Goal: Task Accomplishment & Management: Manage account settings

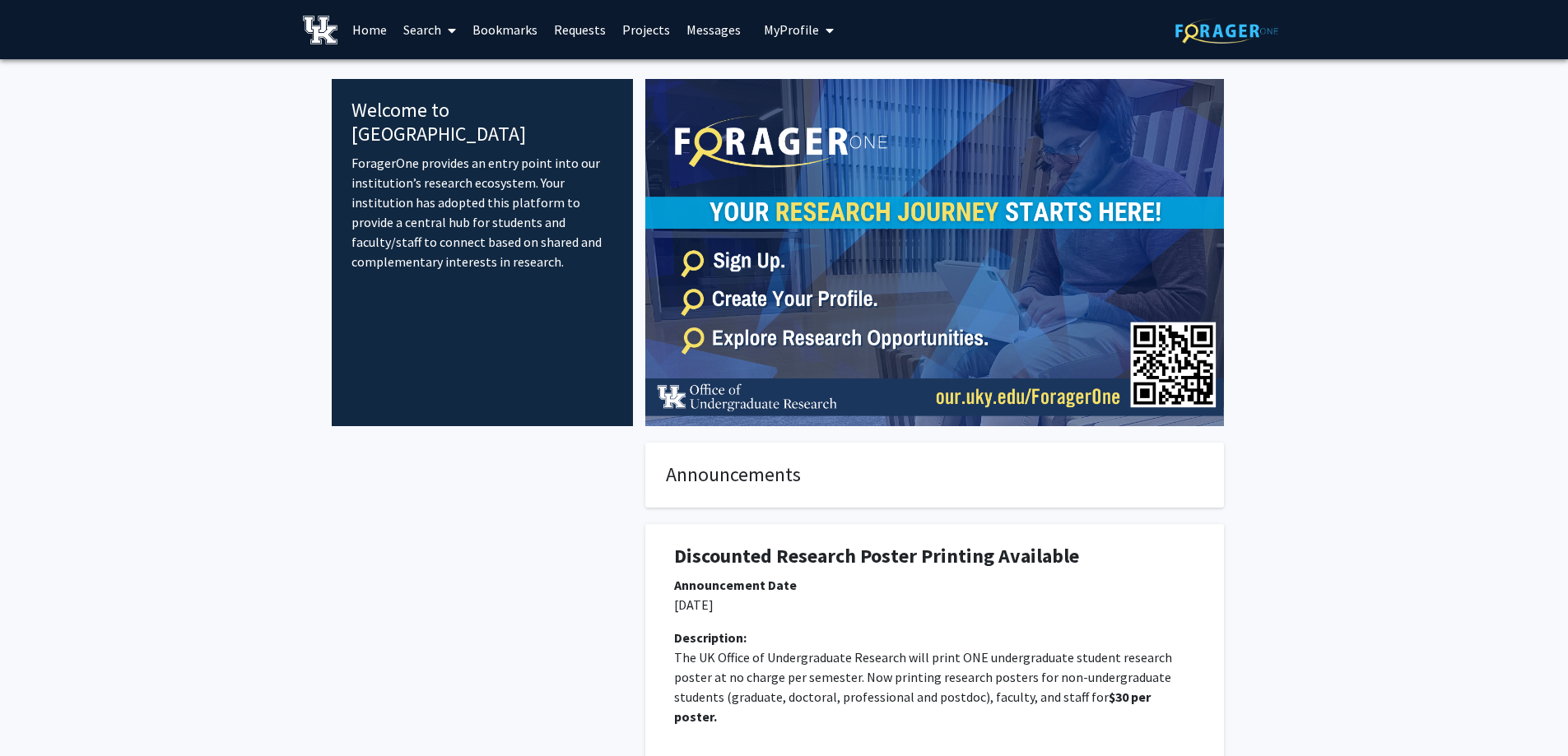
click at [348, 26] on link "Home" at bounding box center [369, 29] width 51 height 57
click at [379, 25] on link "Home" at bounding box center [369, 29] width 51 height 57
click at [501, 35] on link "Bookmarks" at bounding box center [505, 29] width 82 height 57
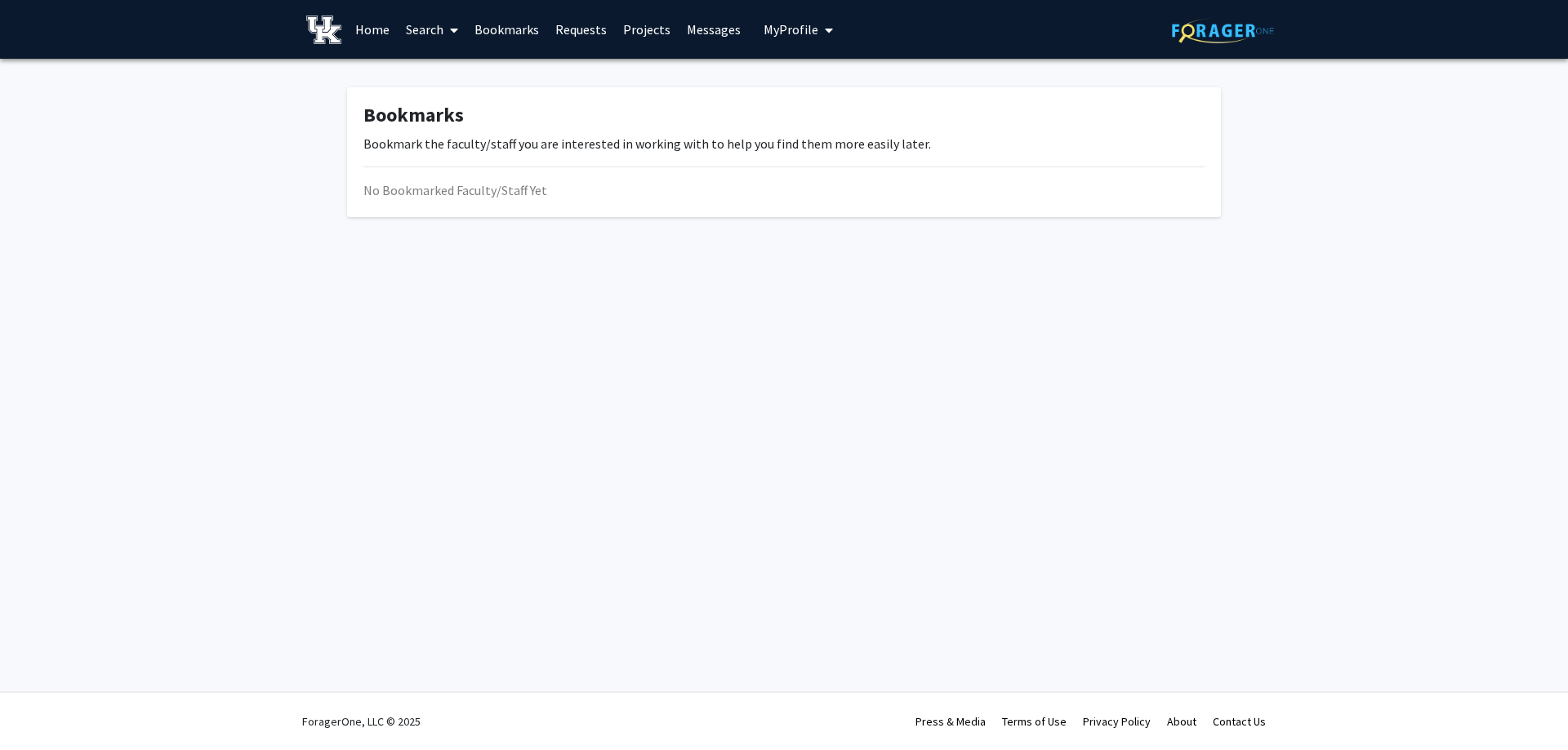
click at [631, 47] on link "Projects" at bounding box center [646, 29] width 64 height 57
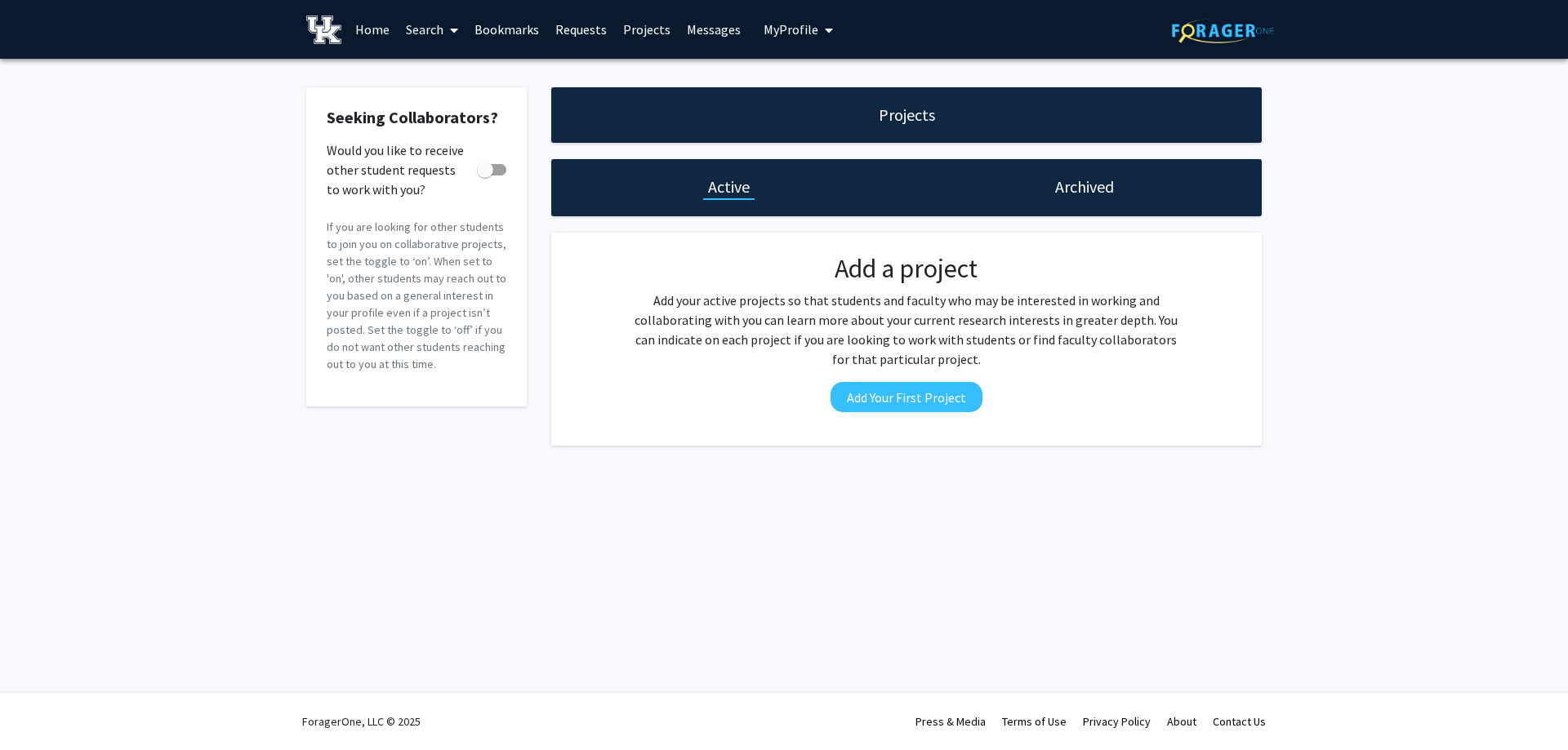
click at [821, 22] on span "My profile dropdown to access profile and logout" at bounding box center [825, 30] width 14 height 57
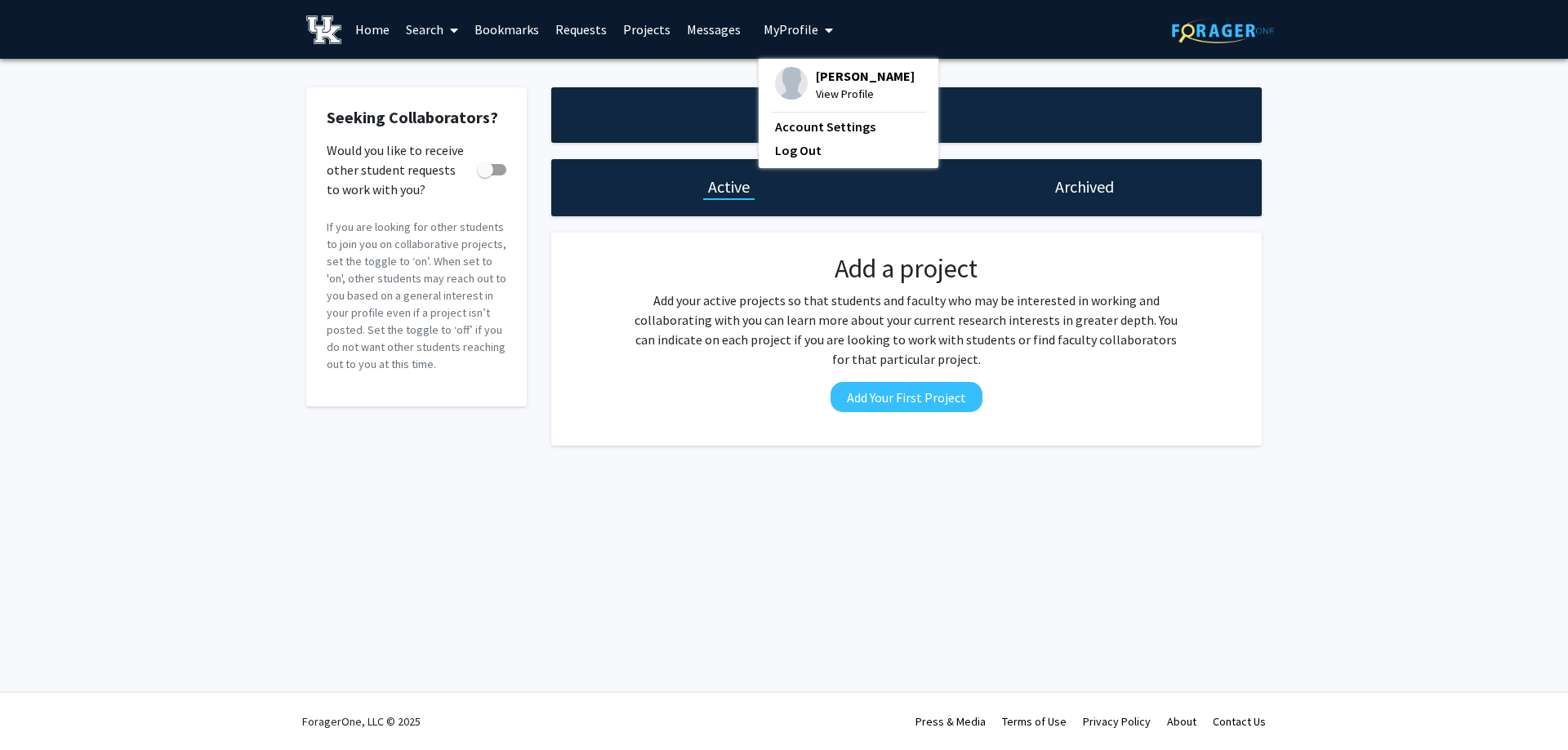
click at [842, 85] on span "[PERSON_NAME]" at bounding box center [865, 76] width 98 height 18
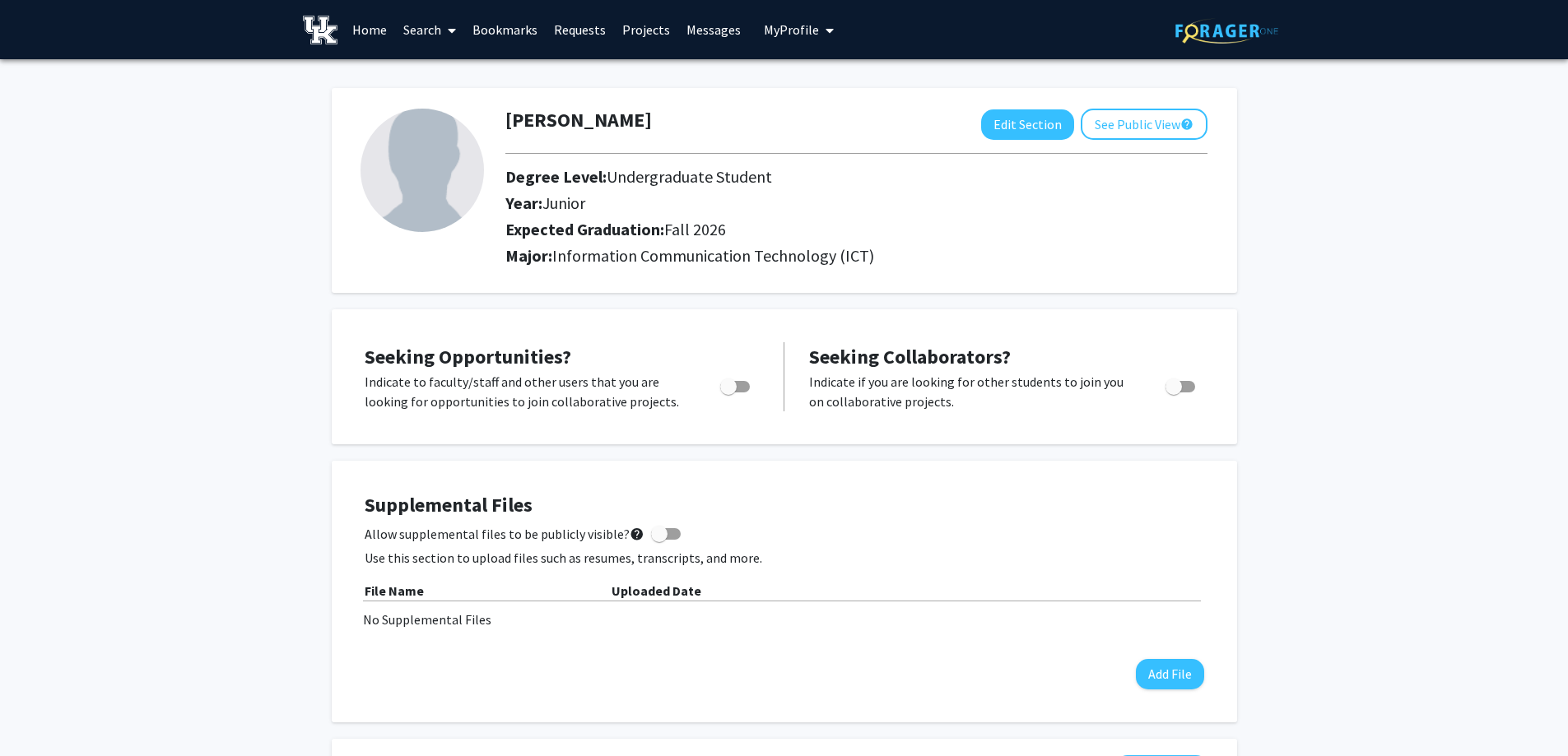
click at [342, 20] on link at bounding box center [323, 29] width 41 height 57
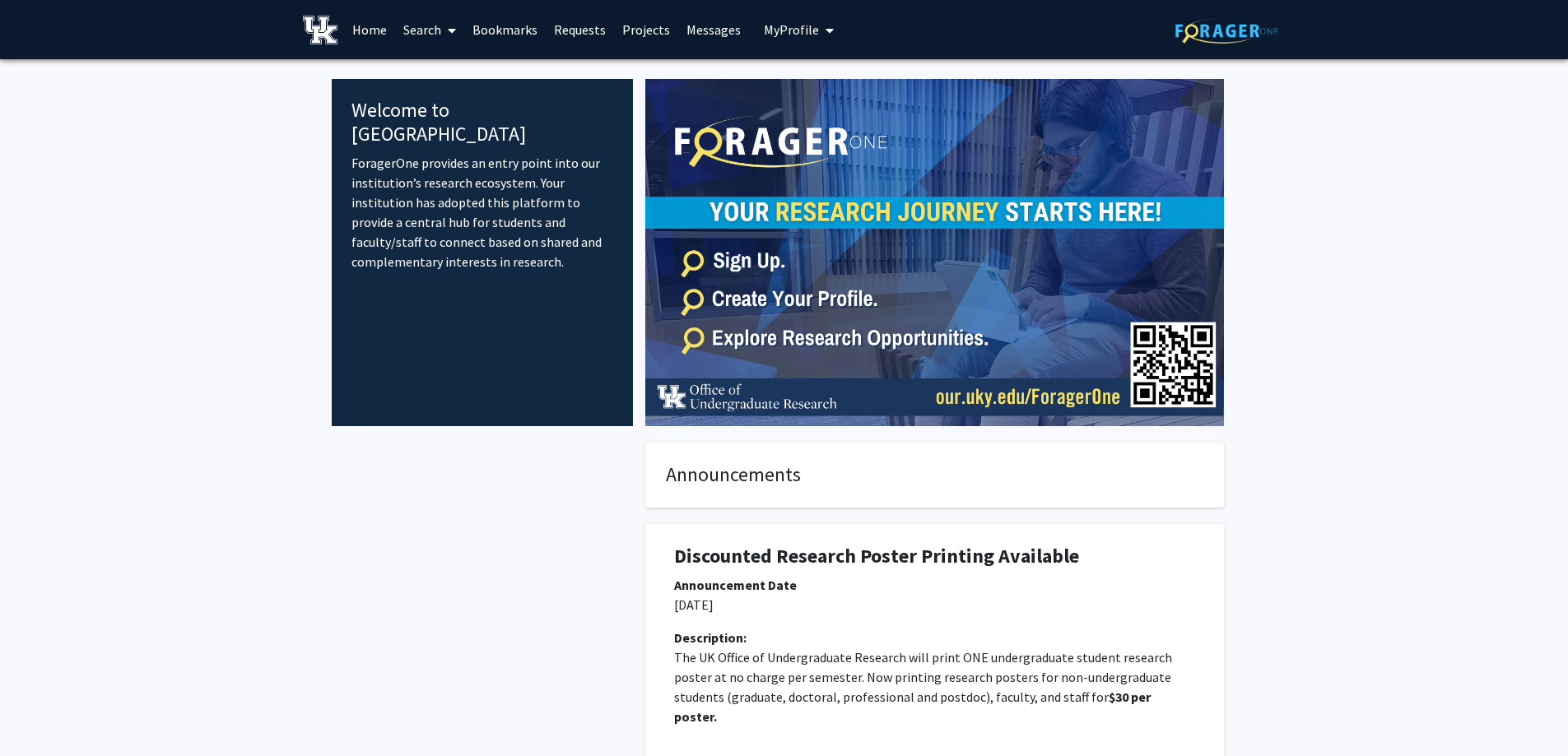
click at [1258, 38] on img at bounding box center [1227, 31] width 103 height 25
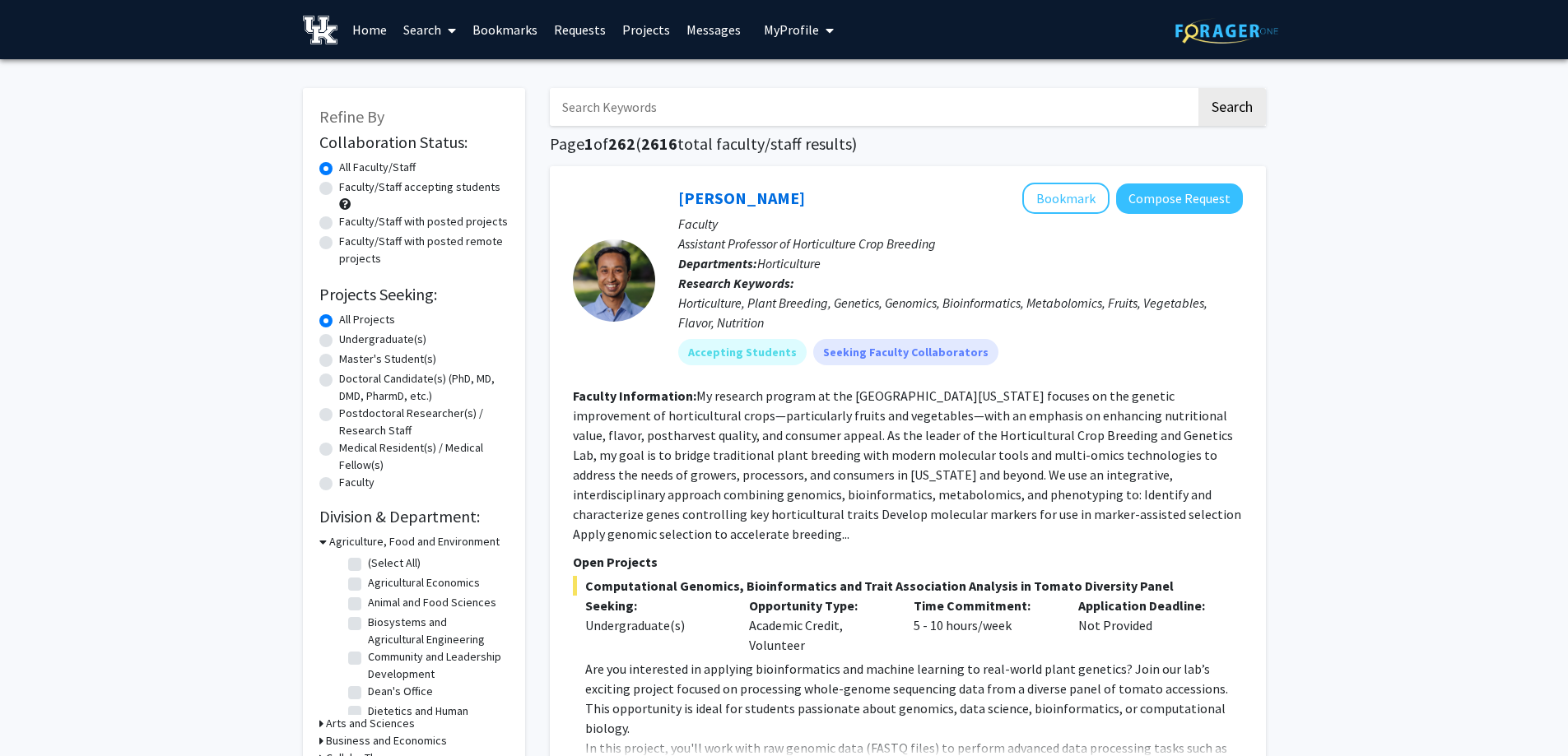
click at [789, 47] on button "My Profile" at bounding box center [799, 29] width 80 height 59
click at [816, 74] on span "[PERSON_NAME]" at bounding box center [865, 76] width 99 height 18
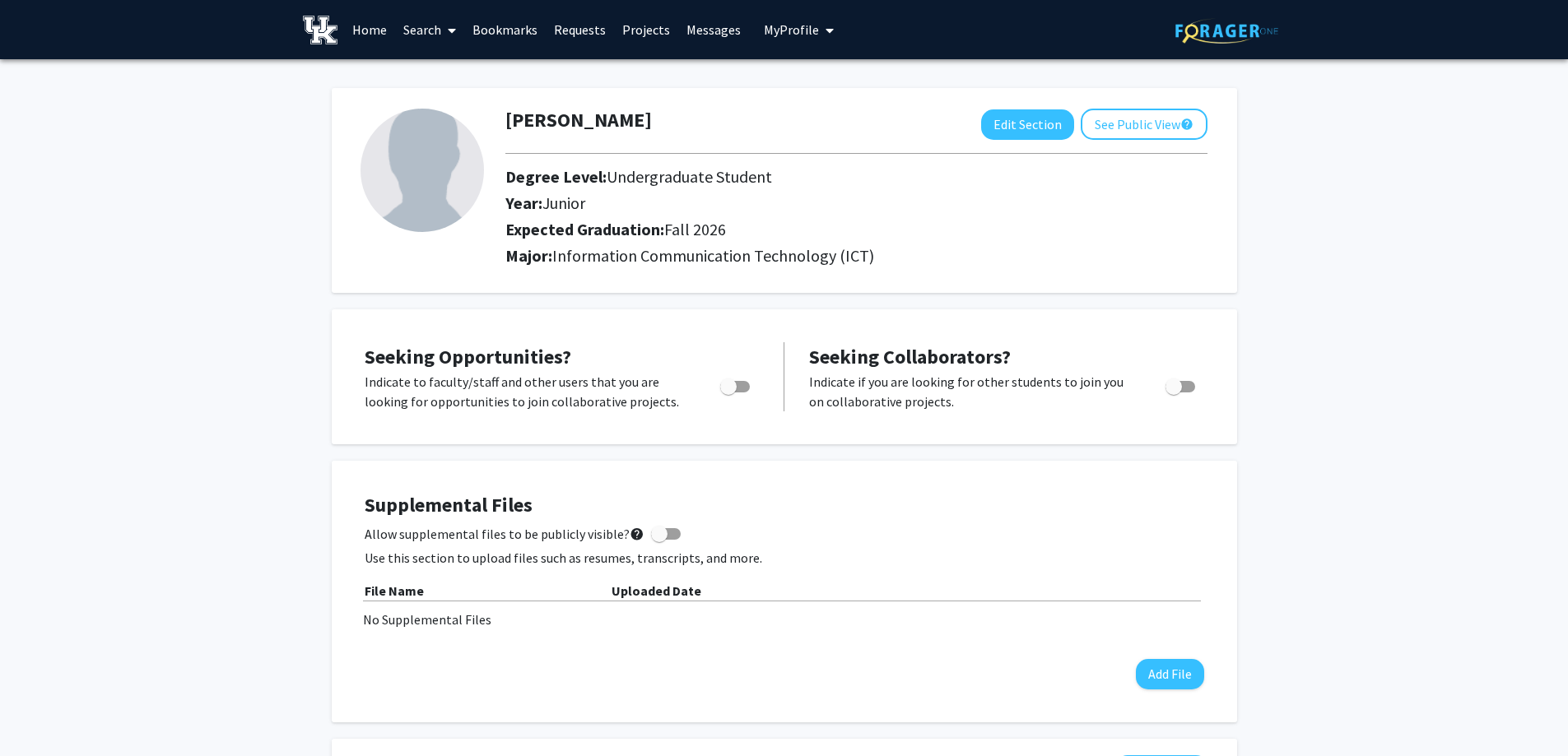
click at [414, 165] on img at bounding box center [422, 170] width 124 height 124
click at [360, 32] on link "Home" at bounding box center [369, 29] width 51 height 57
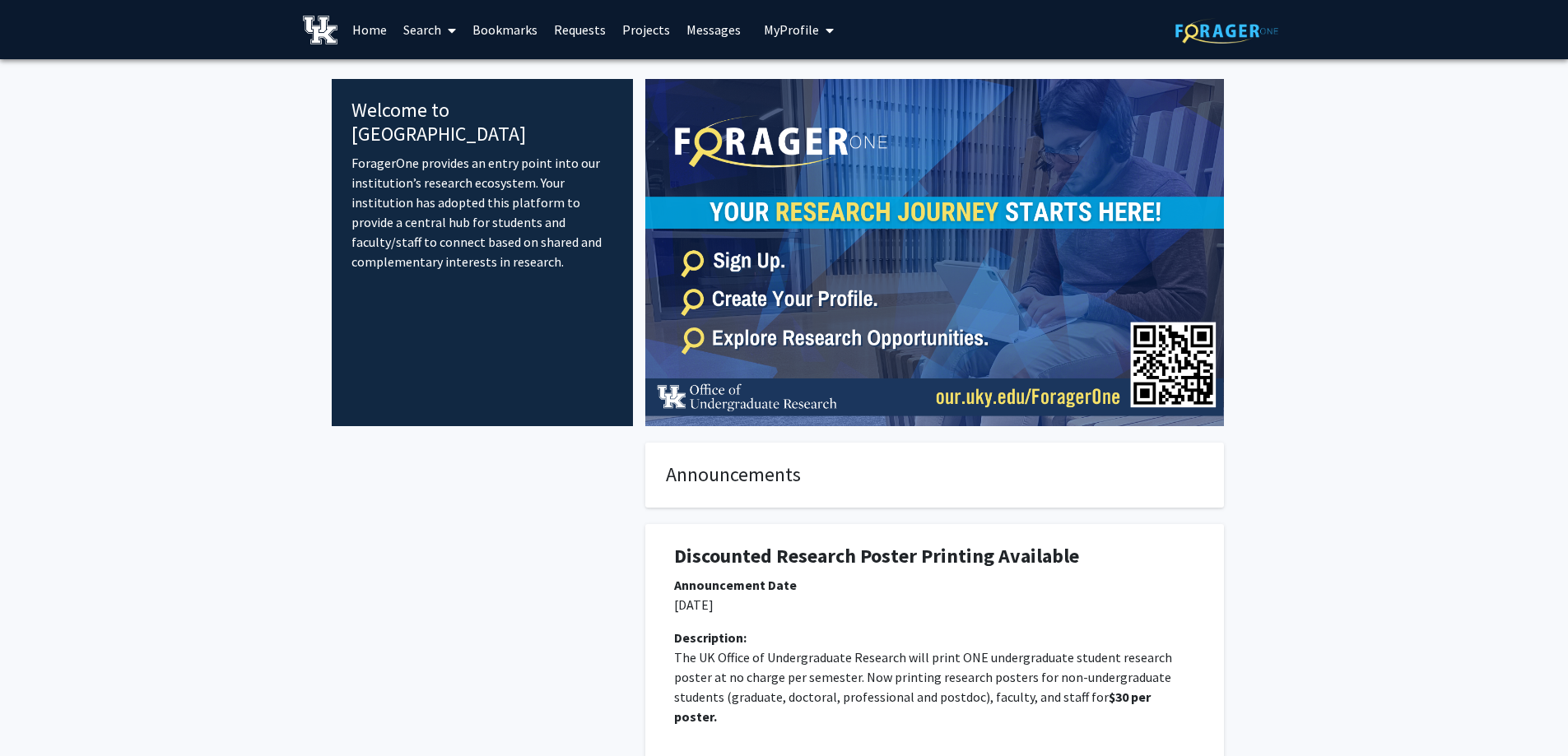
click at [327, 31] on img at bounding box center [320, 30] width 35 height 29
